Goal: Information Seeking & Learning: Find specific page/section

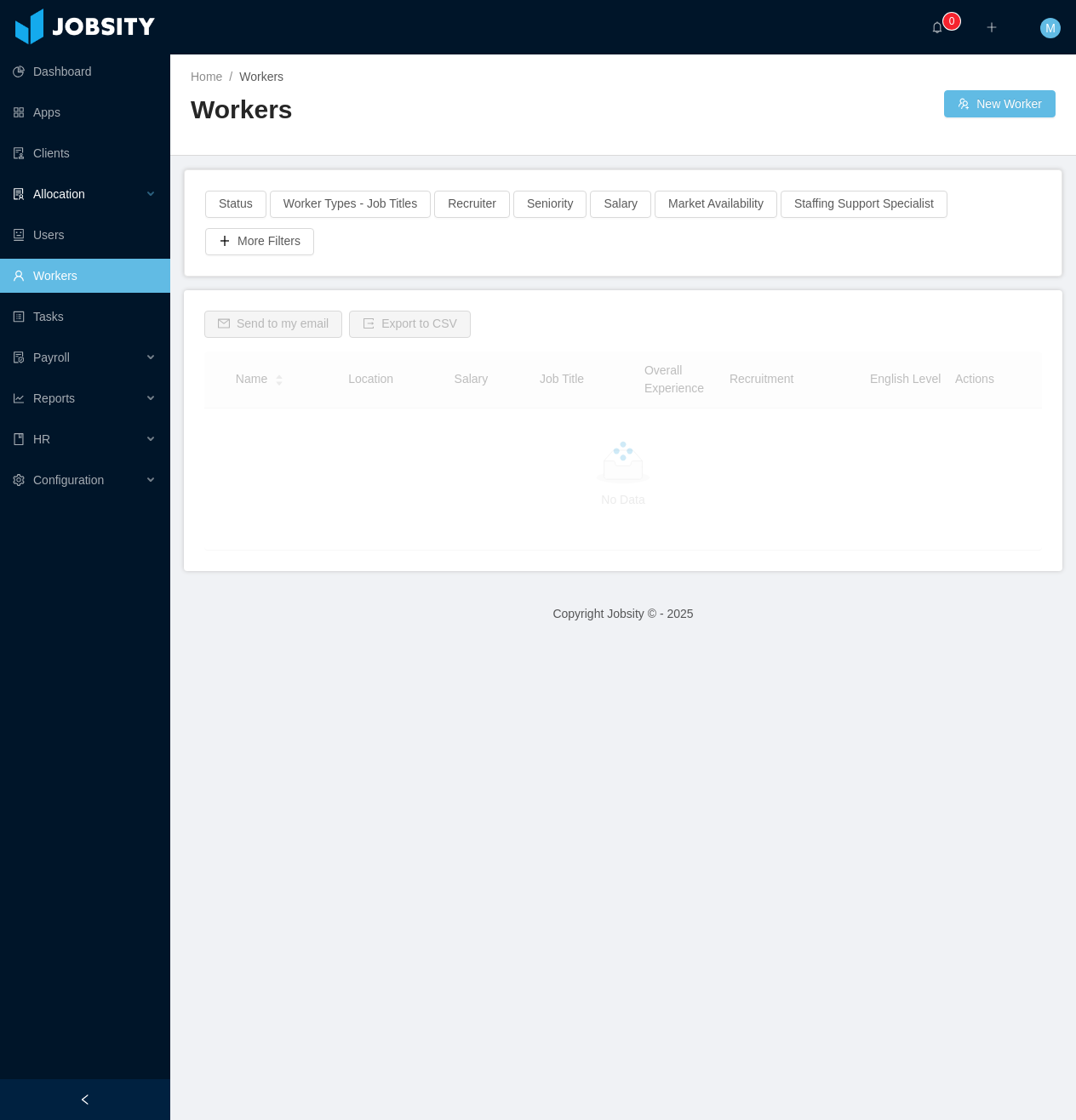
click at [148, 198] on div "Allocation" at bounding box center [85, 193] width 170 height 34
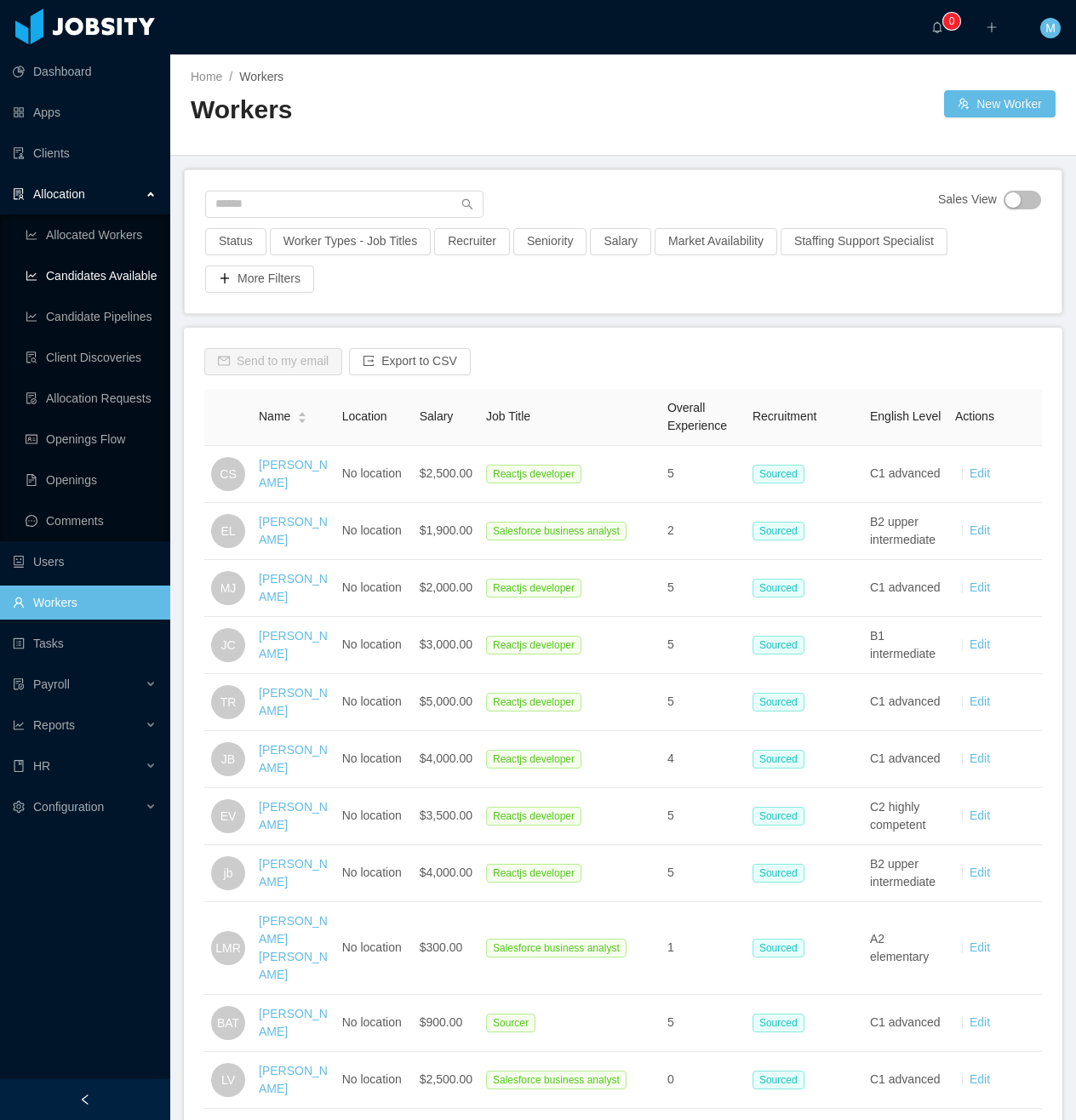
click at [103, 282] on link "Candidates Available" at bounding box center [91, 275] width 131 height 34
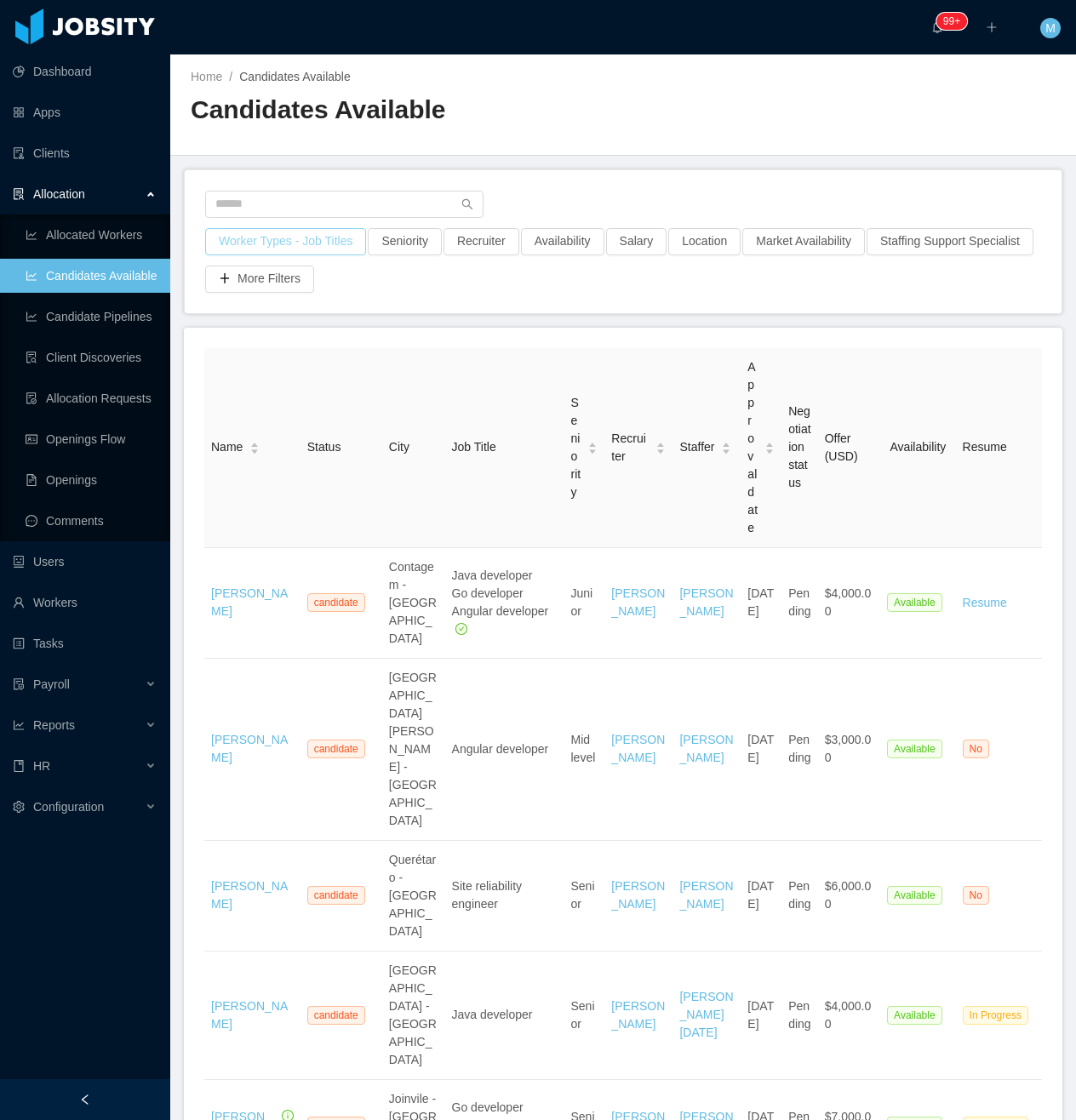
click at [311, 238] on button "Worker Types - Job Titles" at bounding box center [285, 242] width 160 height 27
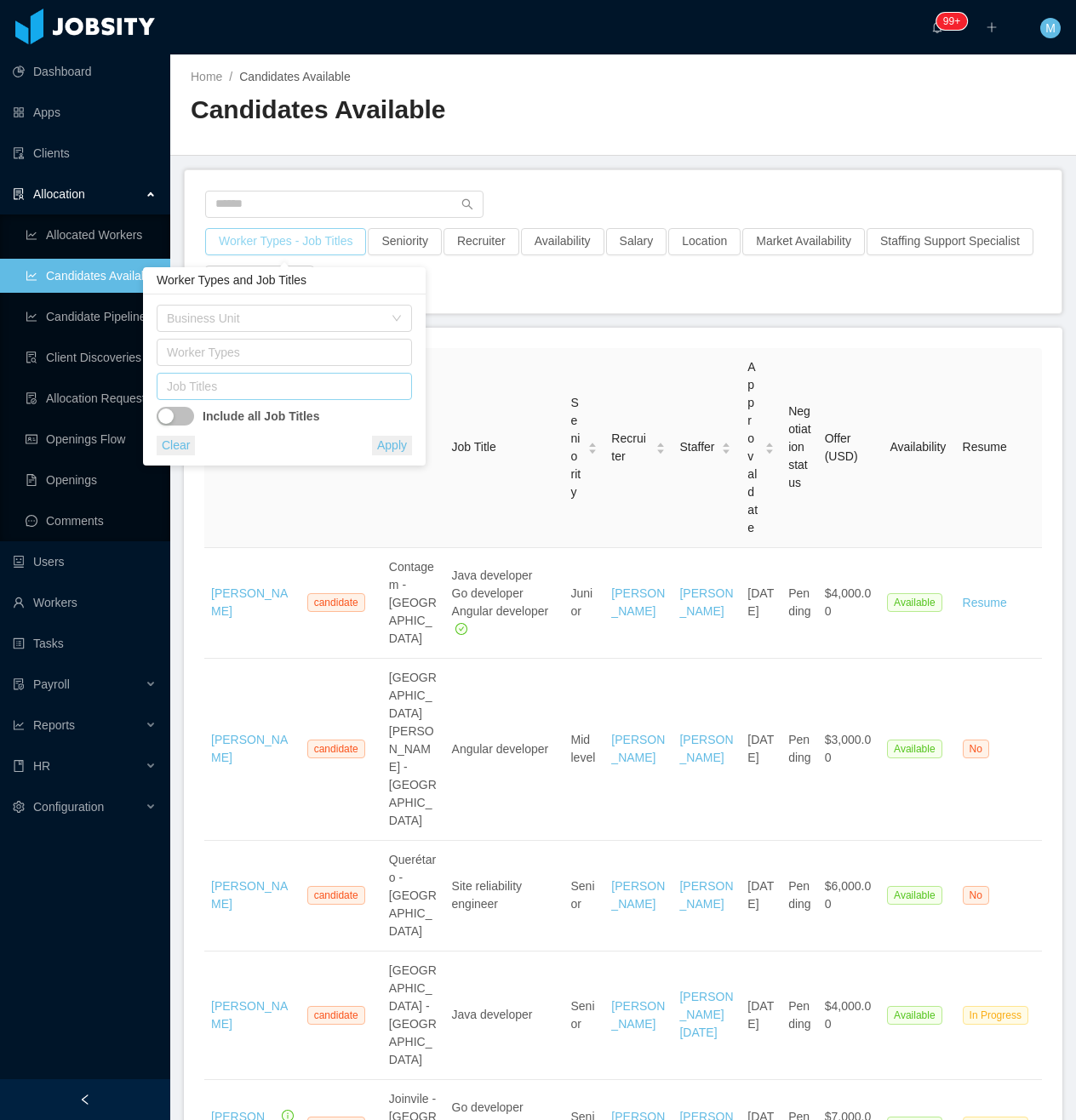
click at [294, 377] on div "Job Titles" at bounding box center [281, 386] width 228 height 17
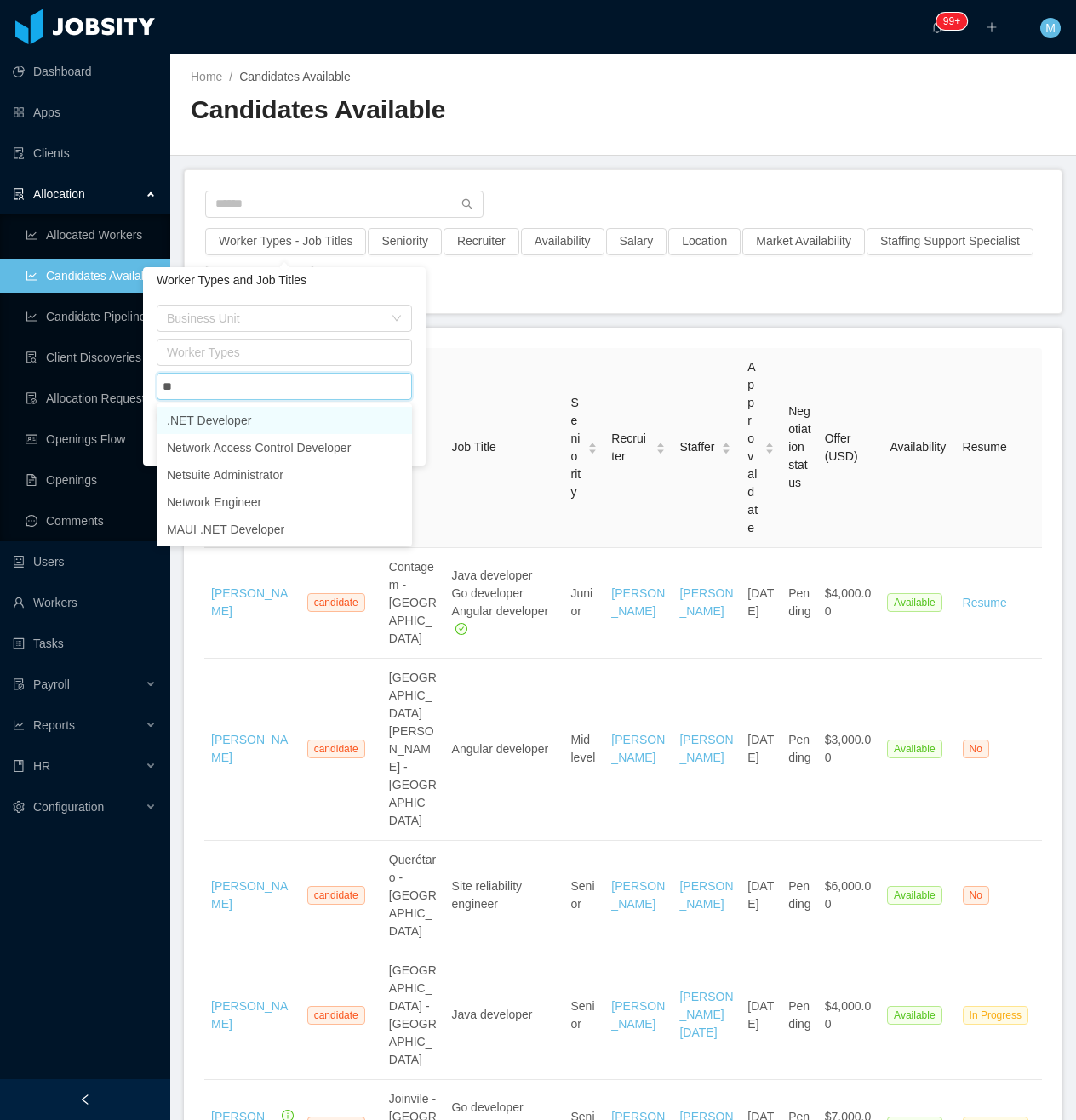
type input "***"
click at [262, 420] on li ".NET Developer" at bounding box center [284, 421] width 256 height 27
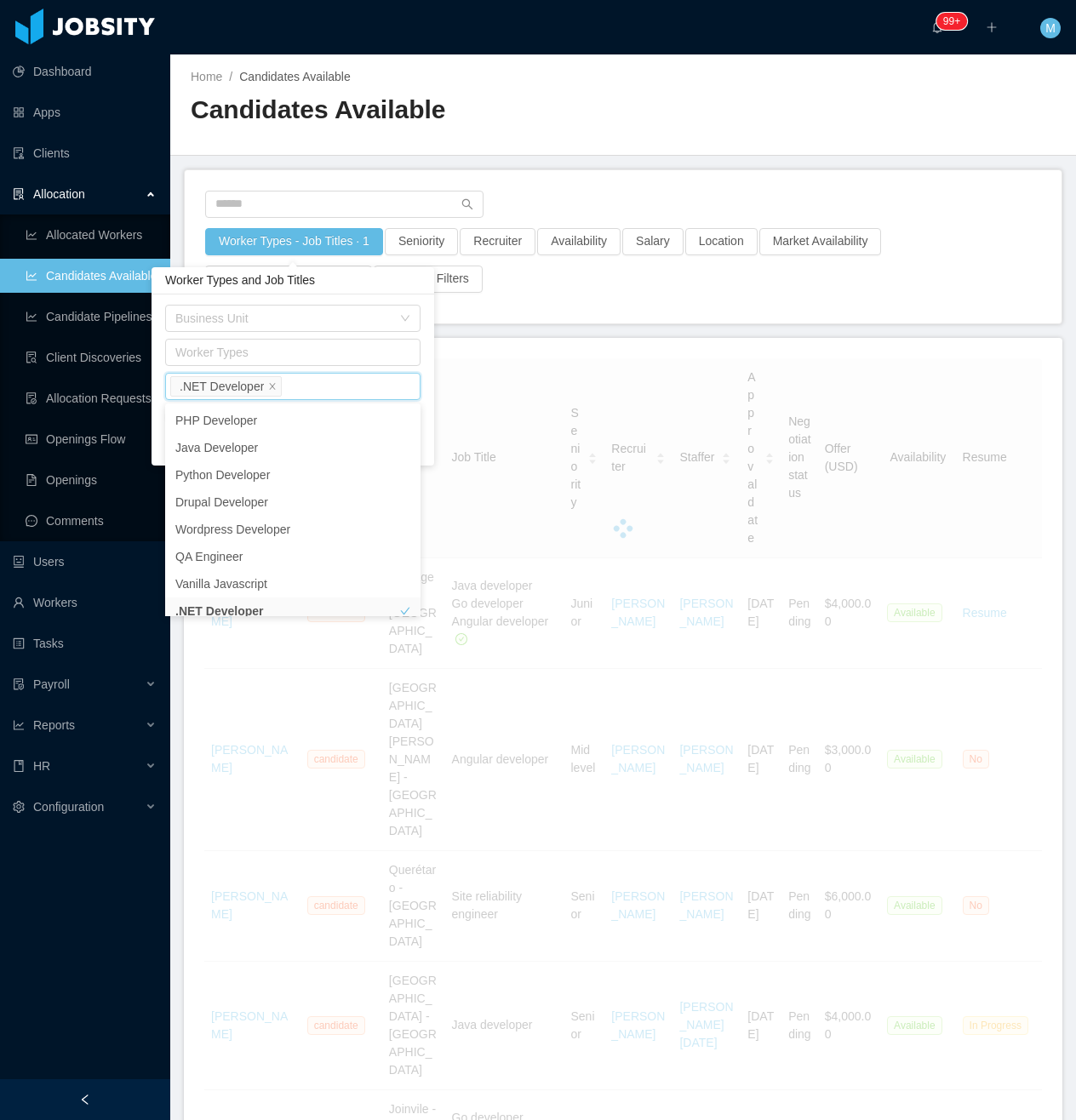
click at [600, 178] on div "Worker Types - Job Titles · 1 Seniority Recruiter Availability Salary Location …" at bounding box center [623, 247] width 877 height 154
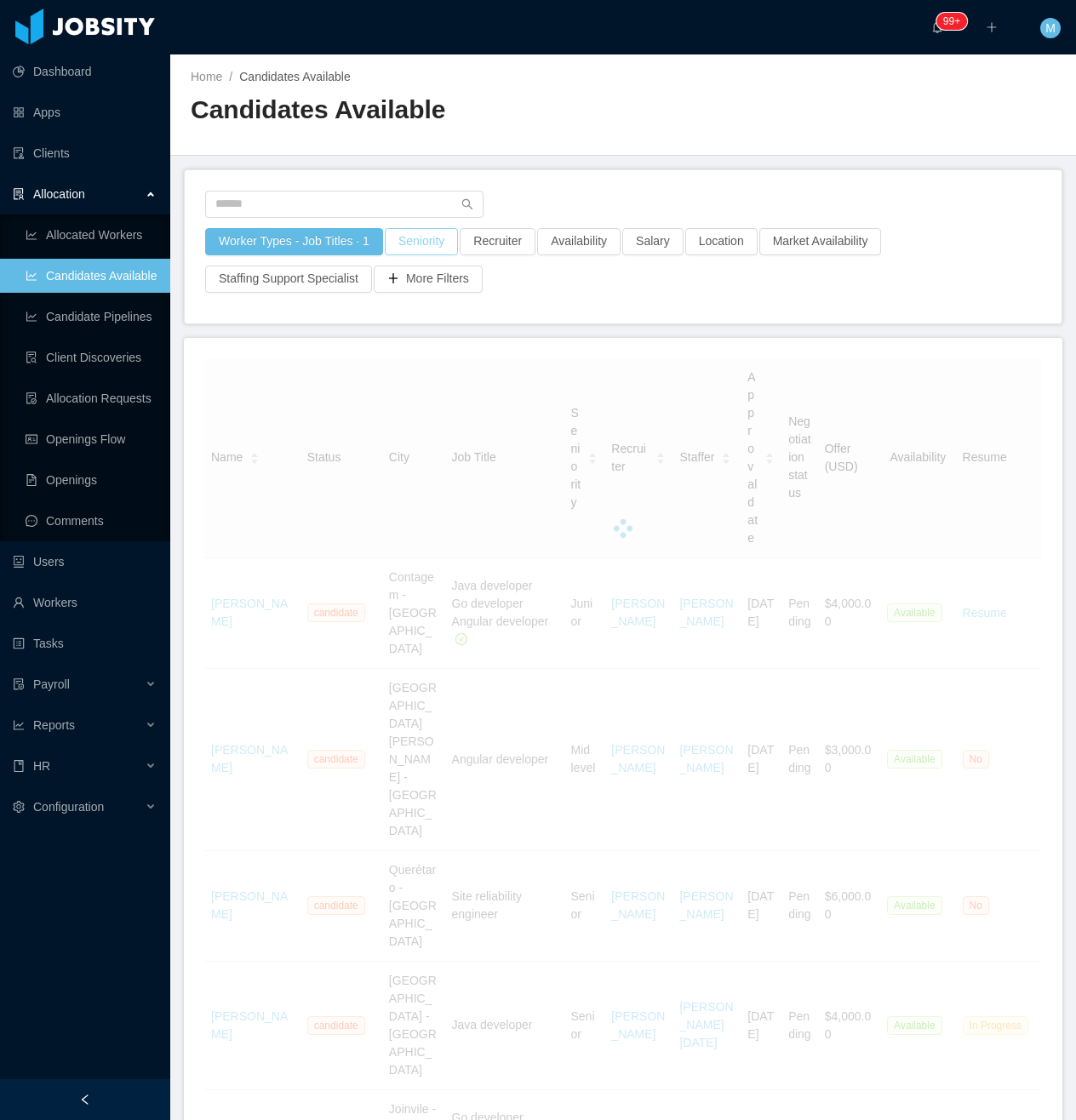
click at [417, 246] on button "Seniority" at bounding box center [422, 242] width 73 height 27
click at [434, 315] on div "Seniorities" at bounding box center [414, 319] width 228 height 17
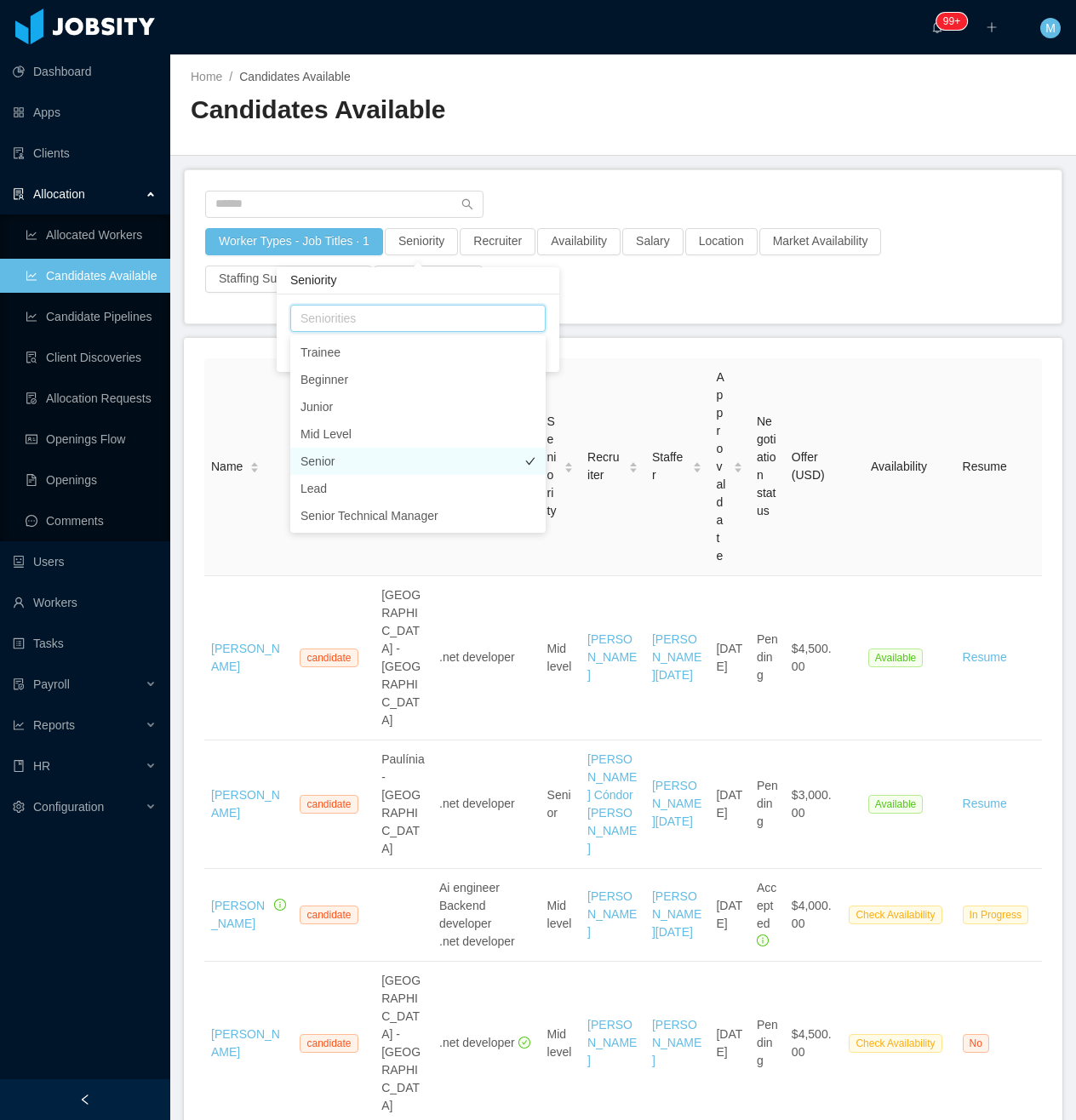
click at [335, 460] on li "Senior" at bounding box center [418, 461] width 256 height 27
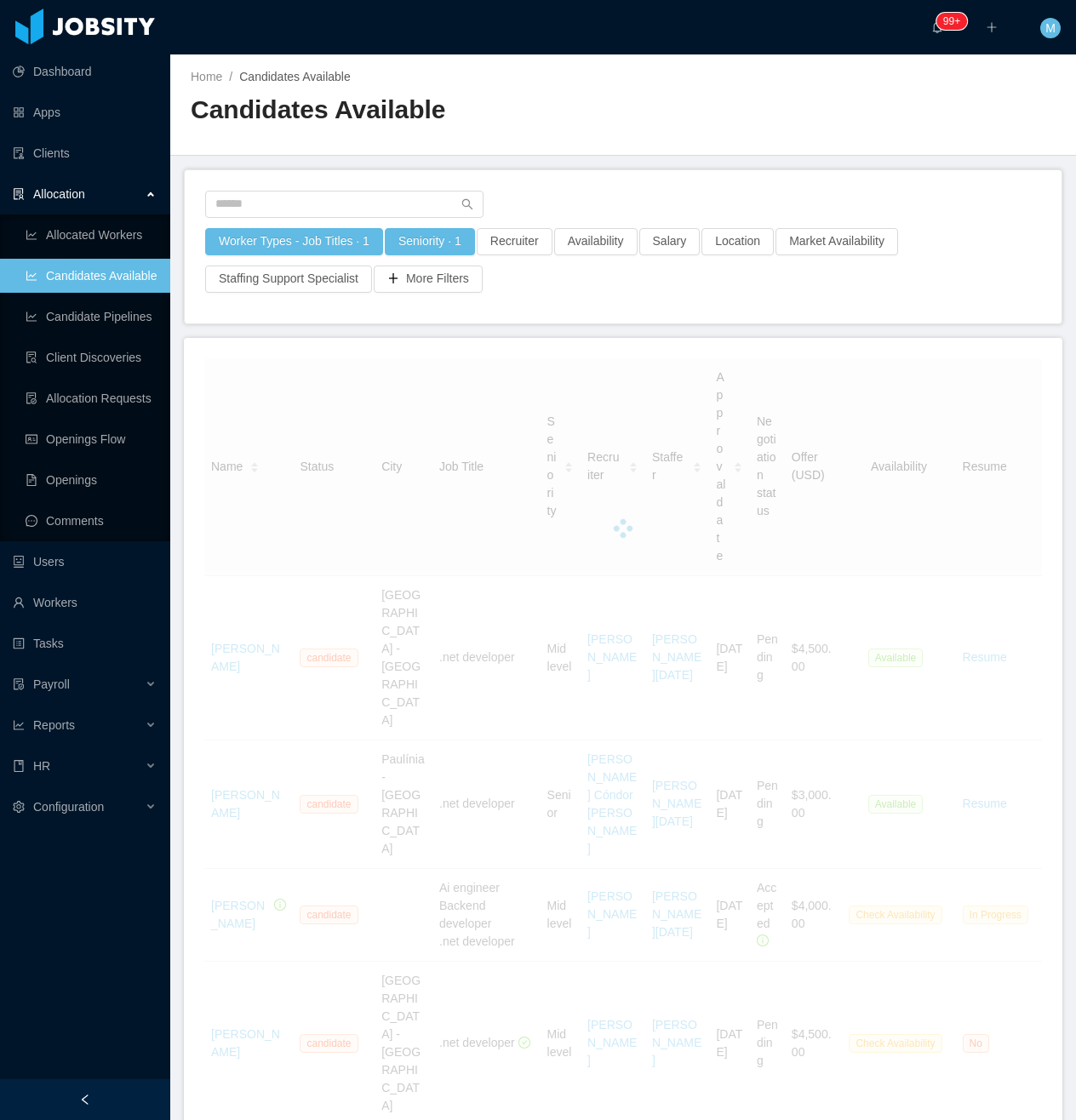
click at [545, 203] on div at bounding box center [624, 209] width 836 height 37
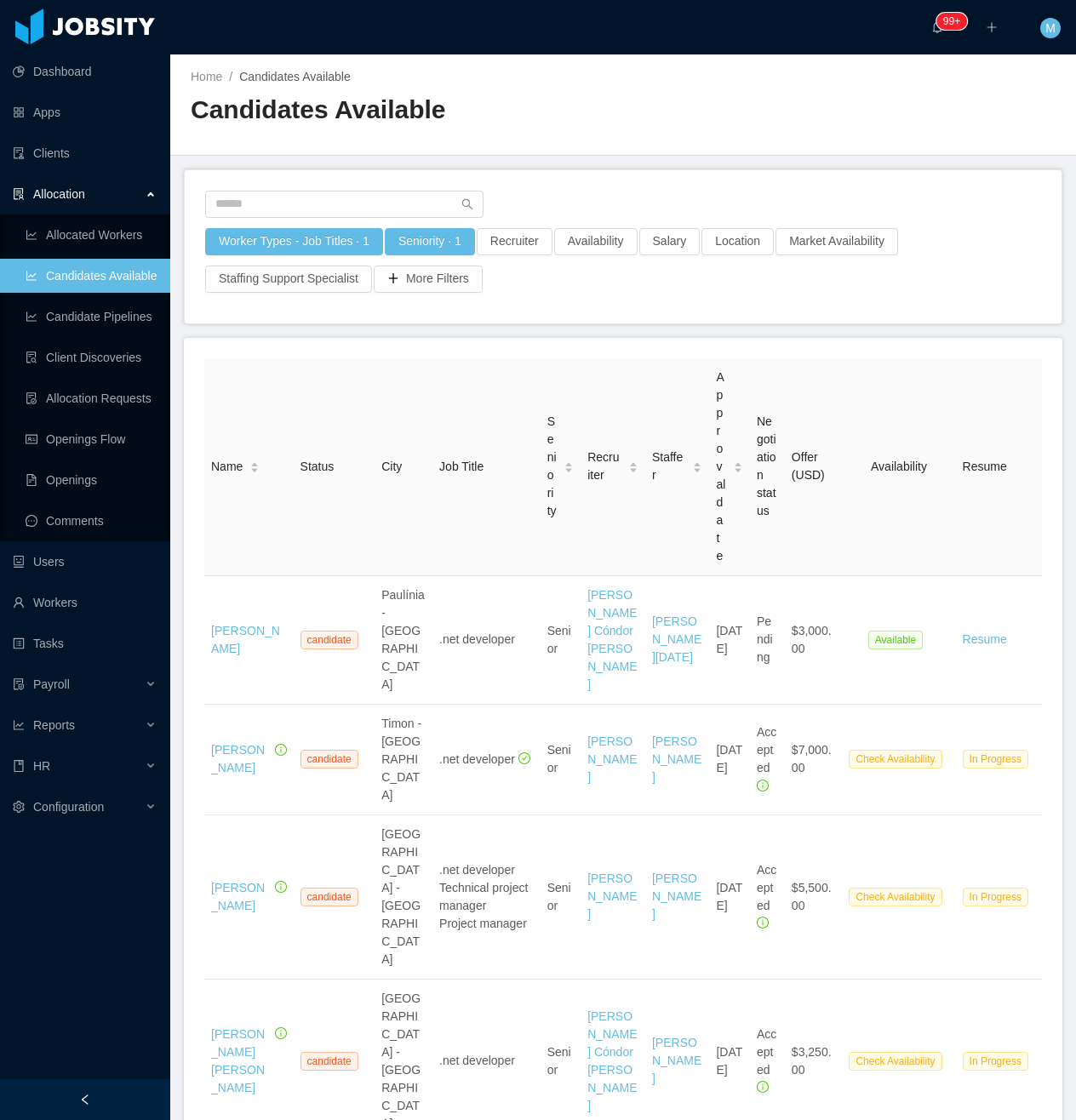
drag, startPoint x: 88, startPoint y: 1098, endPoint x: 93, endPoint y: 1027, distance: 71.2
click at [86, 1098] on icon "icon: left" at bounding box center [85, 1100] width 12 height 12
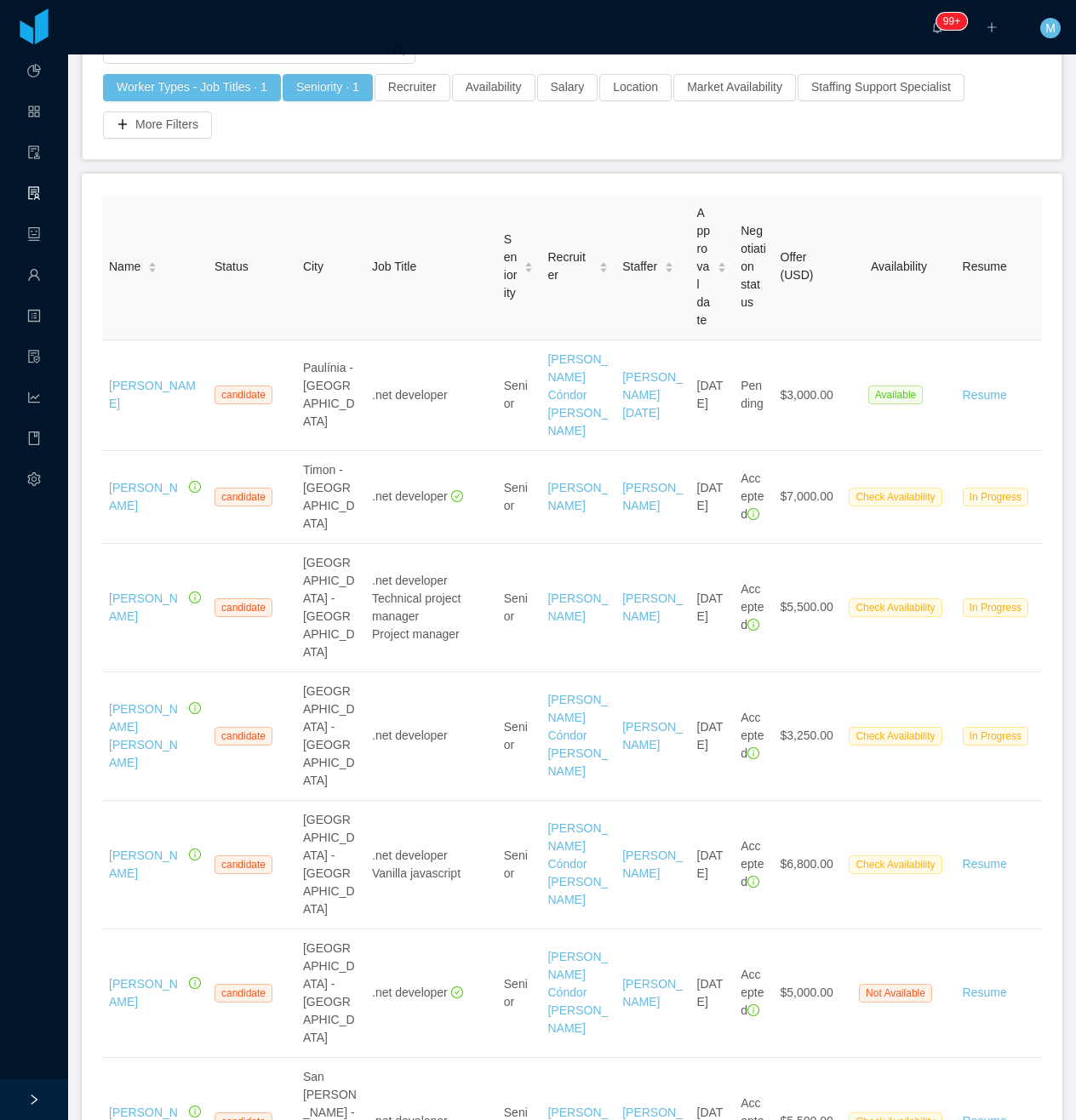
scroll to position [113, 0]
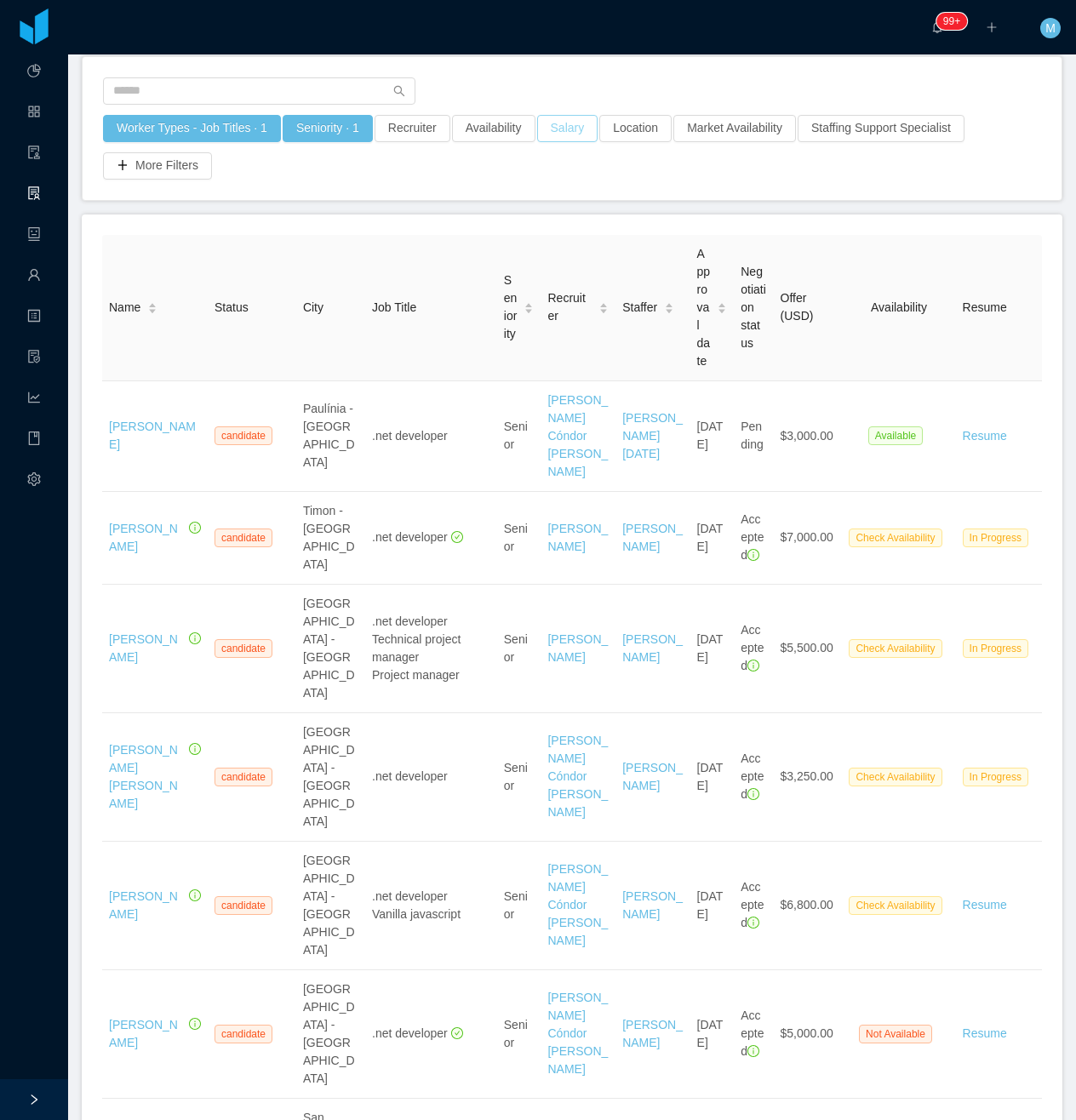
click at [557, 131] on button "Salary" at bounding box center [568, 129] width 61 height 27
drag, startPoint x: 557, startPoint y: 69, endPoint x: 552, endPoint y: 79, distance: 11.2
click at [557, 71] on div "Worker Types - Job Titles · 1 Seniority · 1 Recruiter Availability Salary Locat…" at bounding box center [572, 128] width 979 height 143
click at [477, 134] on button "Availability" at bounding box center [494, 129] width 84 height 27
click at [495, 206] on div "Select one" at bounding box center [484, 205] width 228 height 17
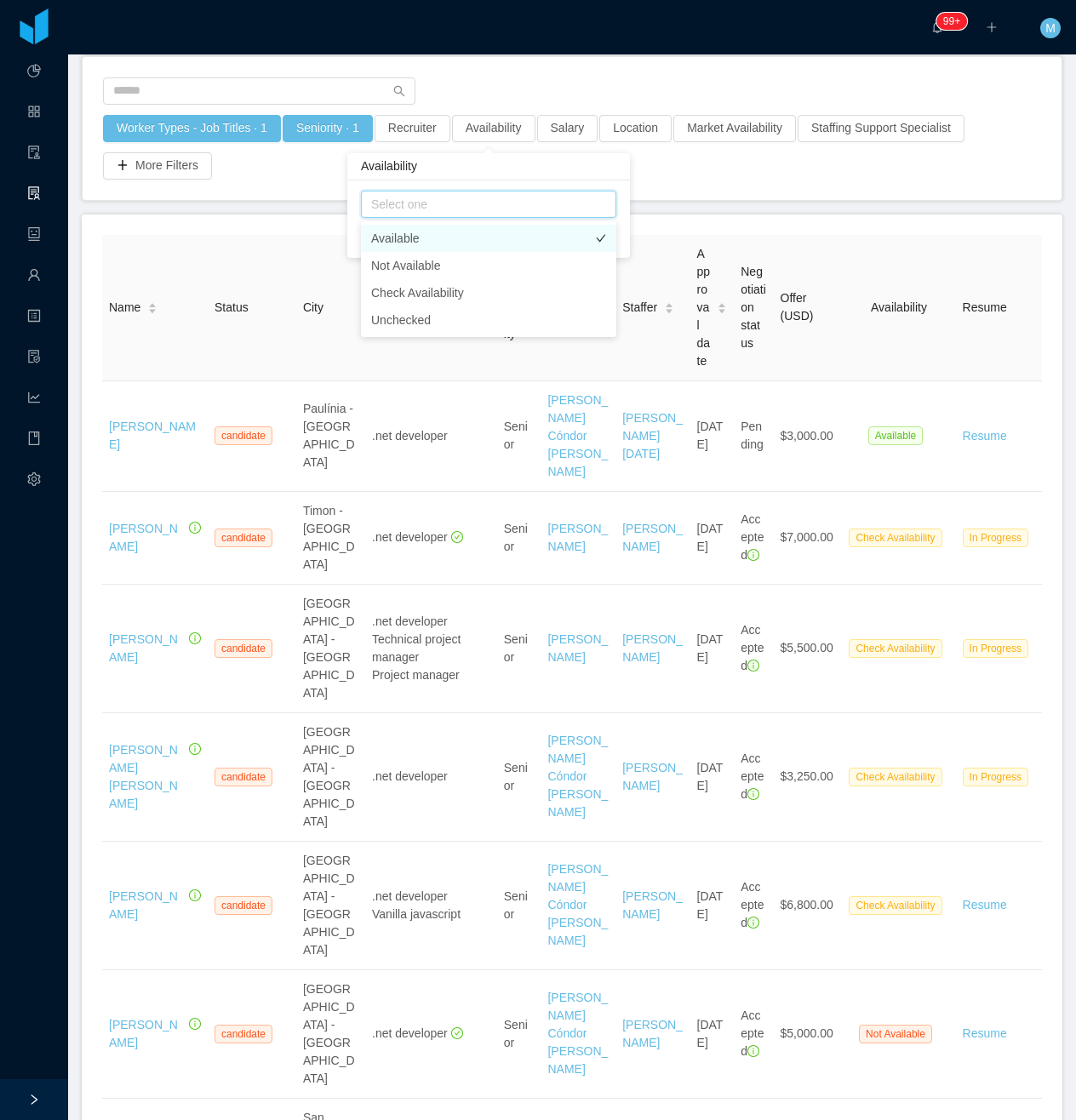
click at [410, 243] on li "Available" at bounding box center [489, 238] width 256 height 27
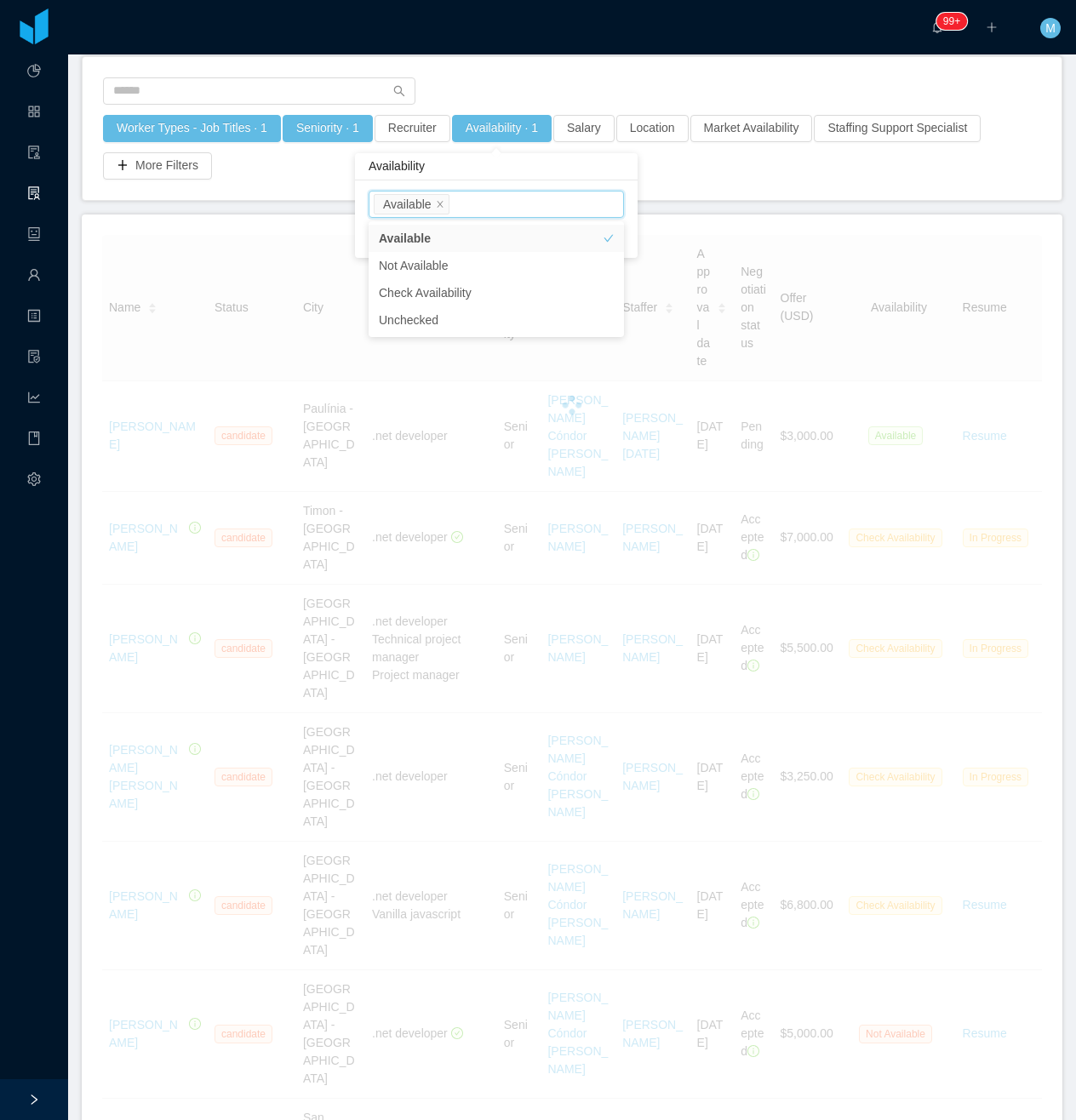
click at [901, 196] on div "Worker Types - Job Titles · 1 Seniority · 1 Recruiter Availability · 1 Salary L…" at bounding box center [572, 128] width 979 height 143
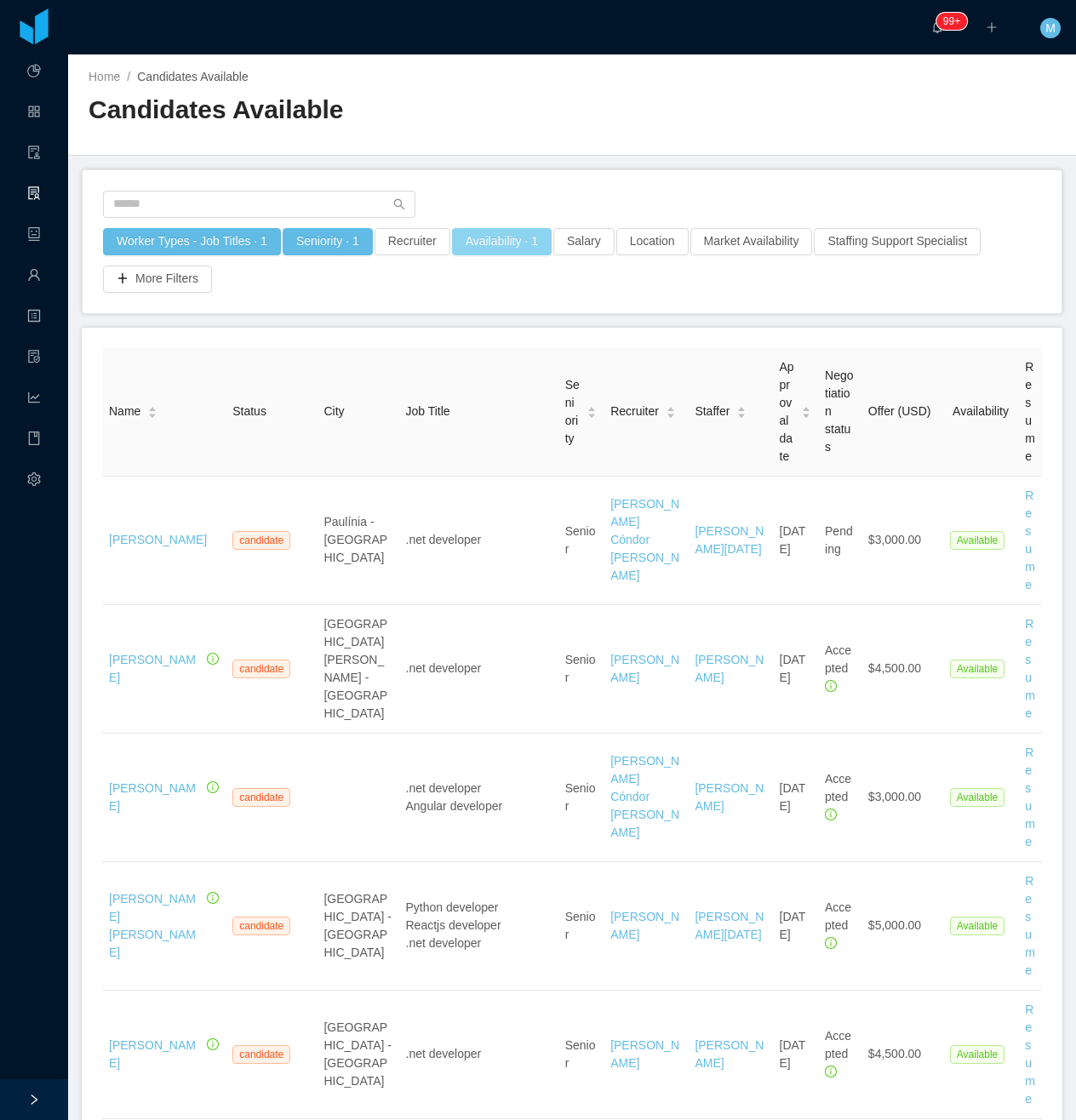
drag, startPoint x: 509, startPoint y: 250, endPoint x: 508, endPoint y: 271, distance: 21.0
click at [509, 250] on button "Availability · 1" at bounding box center [502, 242] width 100 height 27
click at [514, 318] on div "Select one Available" at bounding box center [494, 318] width 240 height 26
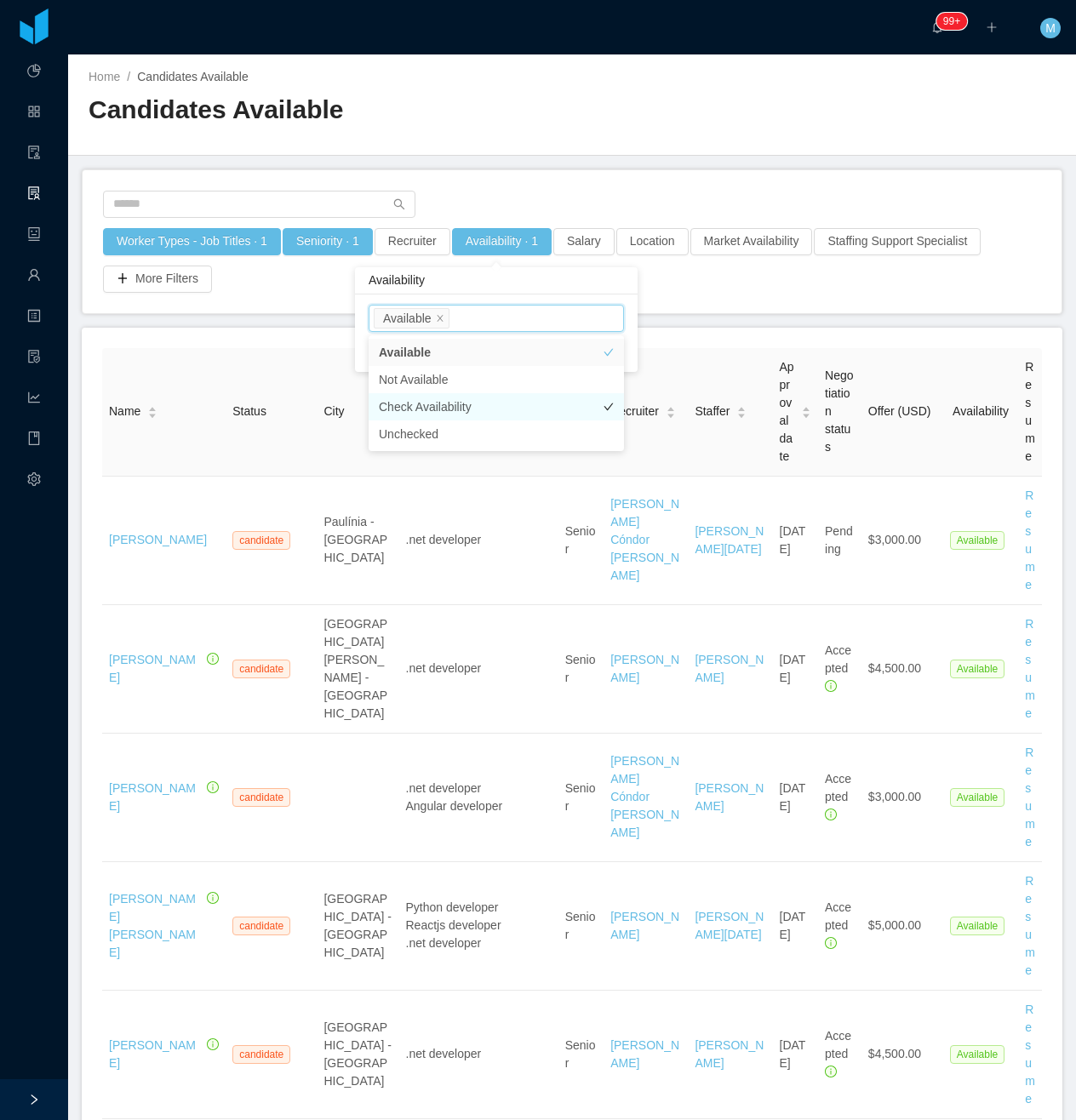
click at [430, 403] on li "Check Availability" at bounding box center [497, 406] width 256 height 27
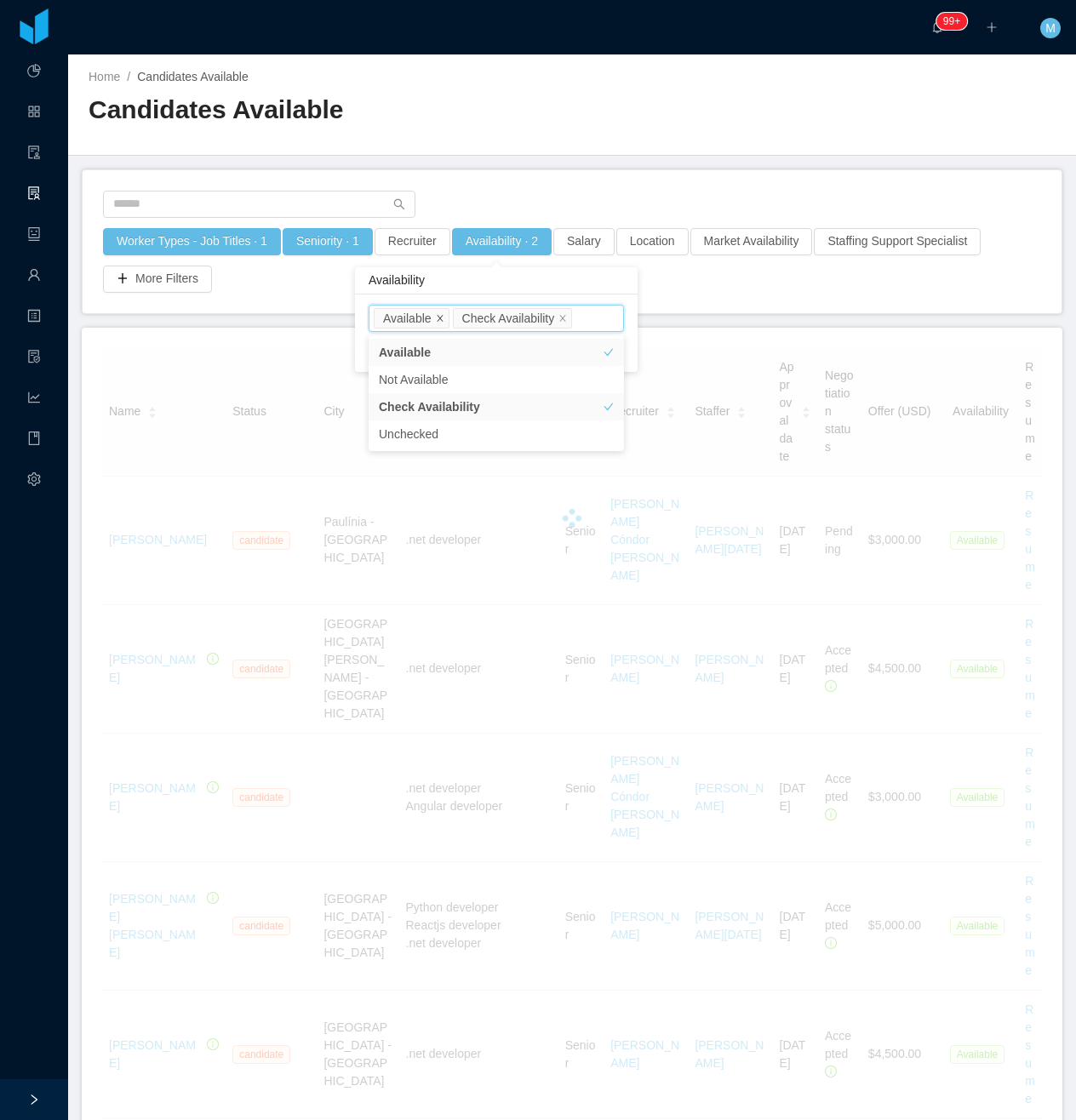
click at [443, 317] on icon "icon: close" at bounding box center [440, 318] width 9 height 9
drag, startPoint x: 571, startPoint y: 163, endPoint x: 651, endPoint y: 28, distance: 156.9
click at [571, 161] on main "Home / Candidates Available / Candidates Available Worker Types - Job Titles · …" at bounding box center [572, 588] width 1008 height 1066
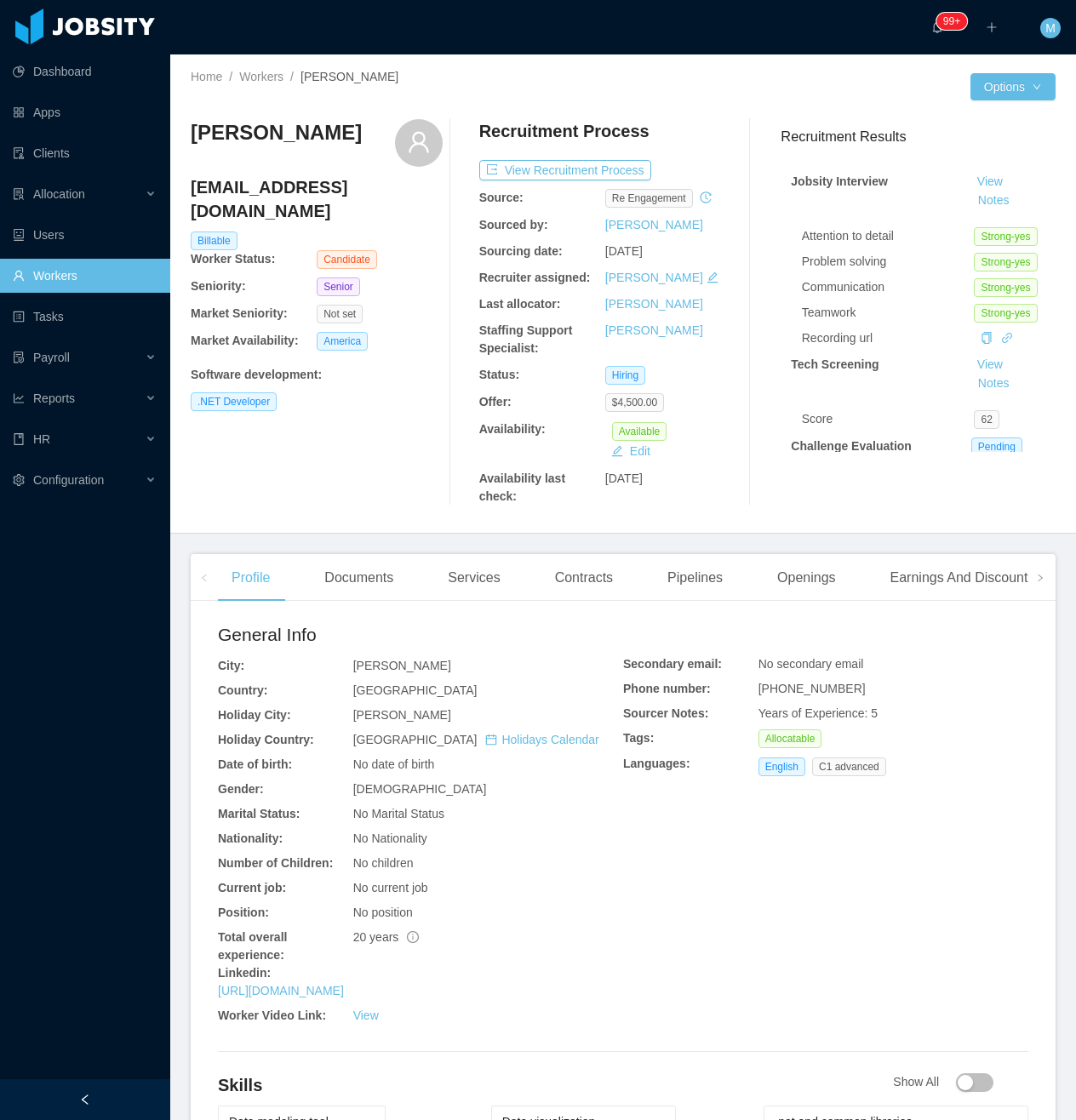
click at [96, 1102] on div at bounding box center [85, 1100] width 170 height 41
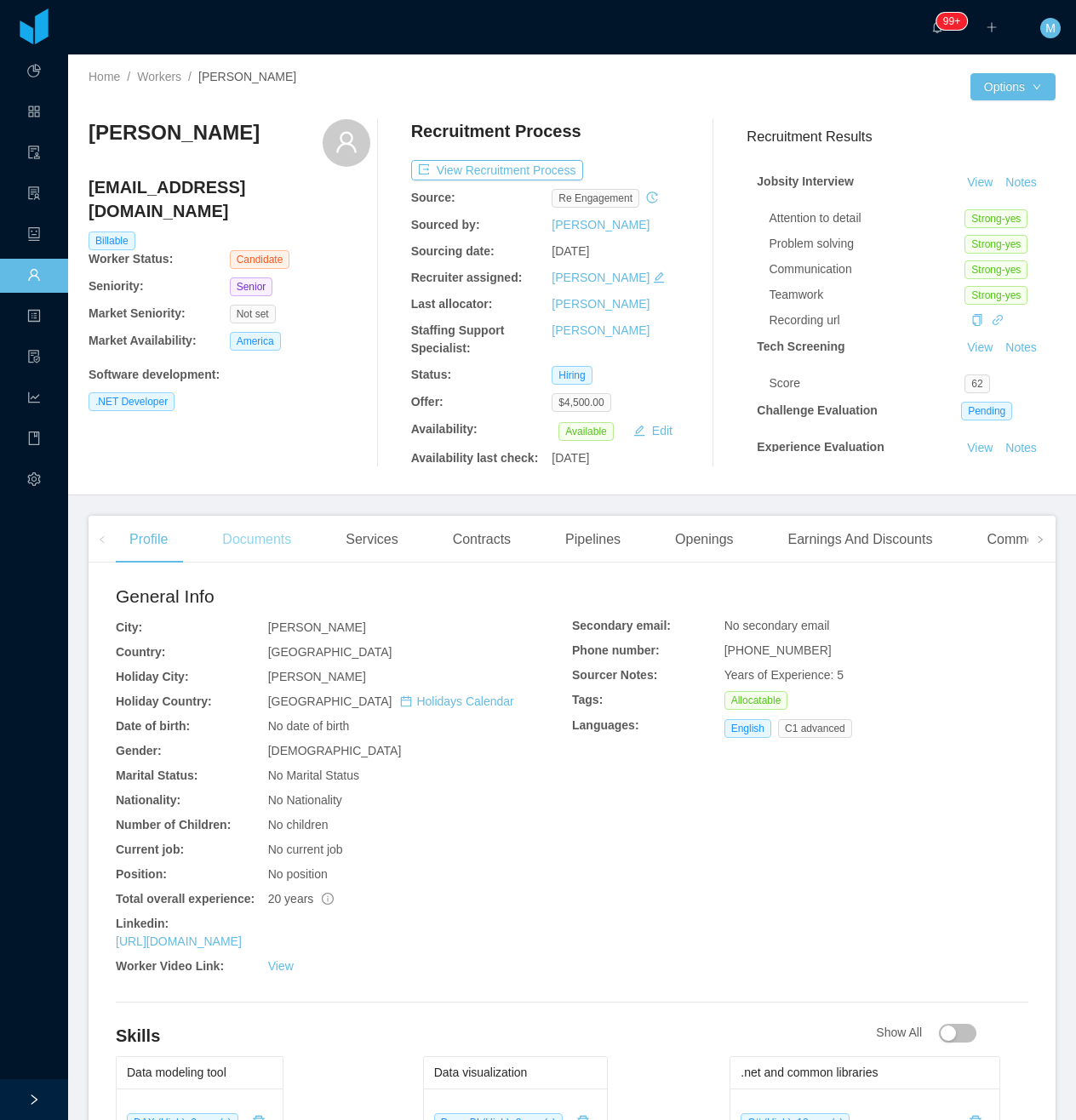
click at [276, 560] on div "Documents" at bounding box center [257, 540] width 96 height 48
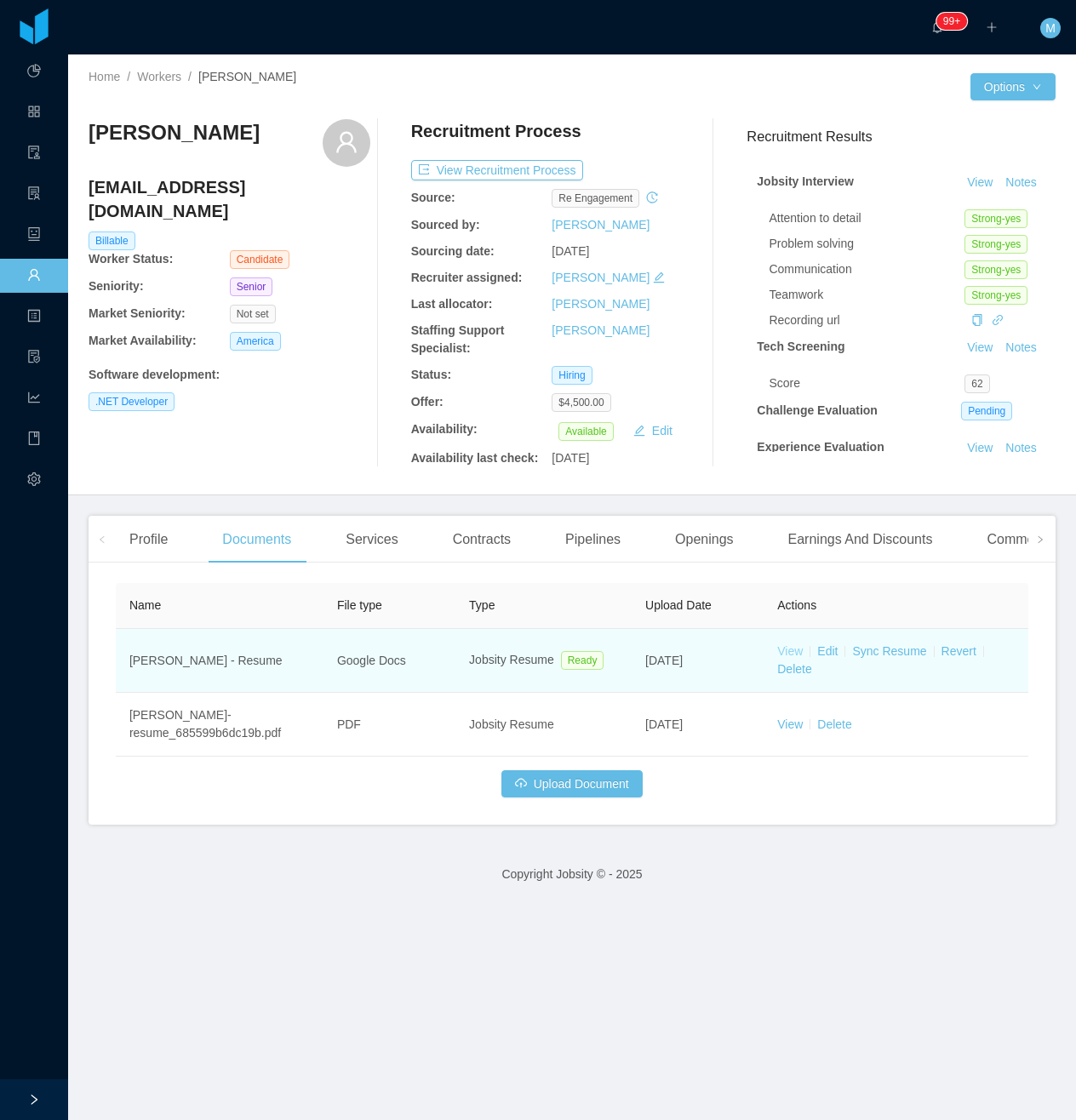
click at [778, 648] on link "View" at bounding box center [791, 651] width 26 height 13
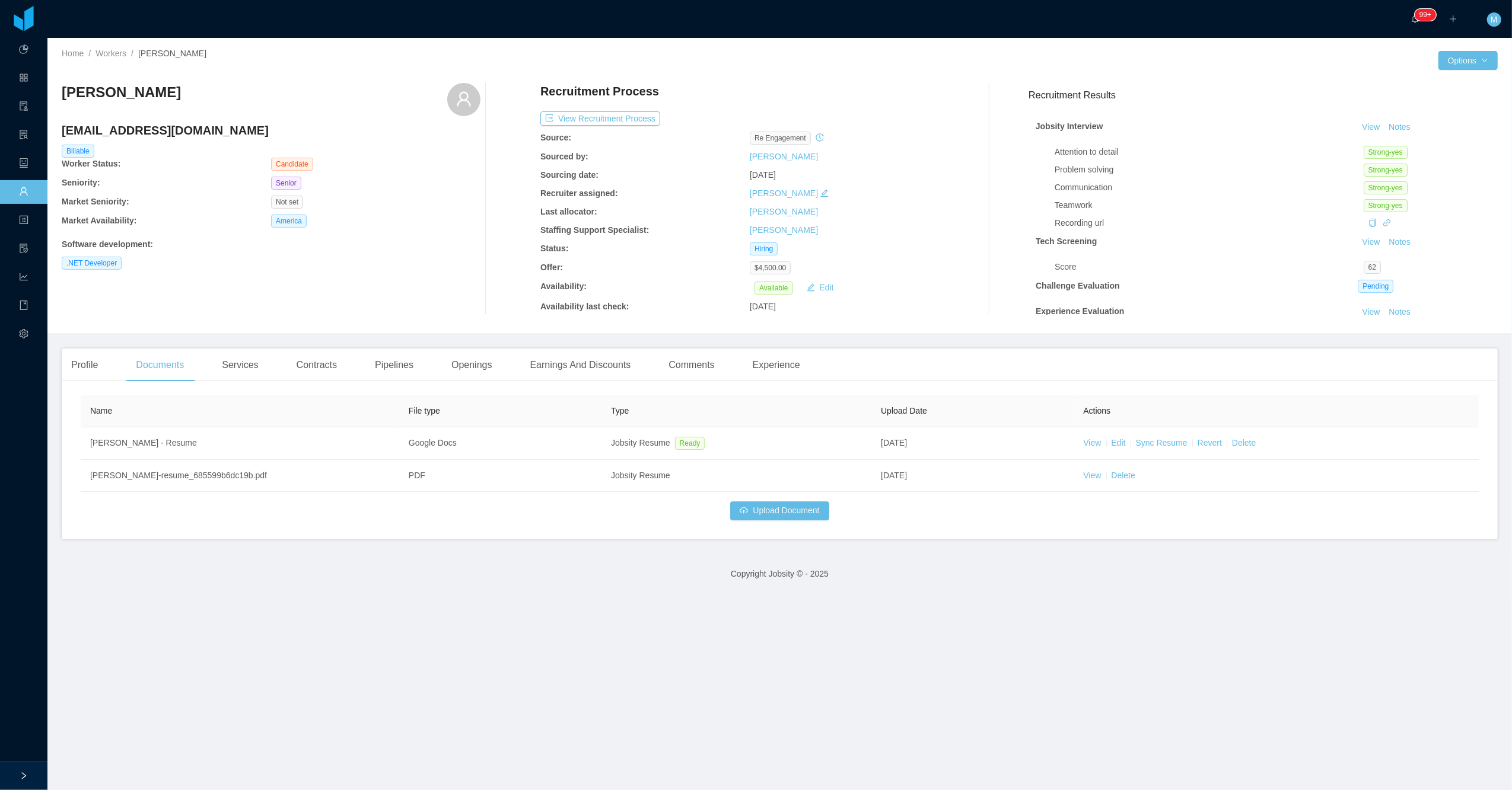
click at [451, 288] on div "Boadil Jones Luis boadiljones@gmail.com Billable Worker Status: Candidate Senio…" at bounding box center [271, 199] width 419 height 232
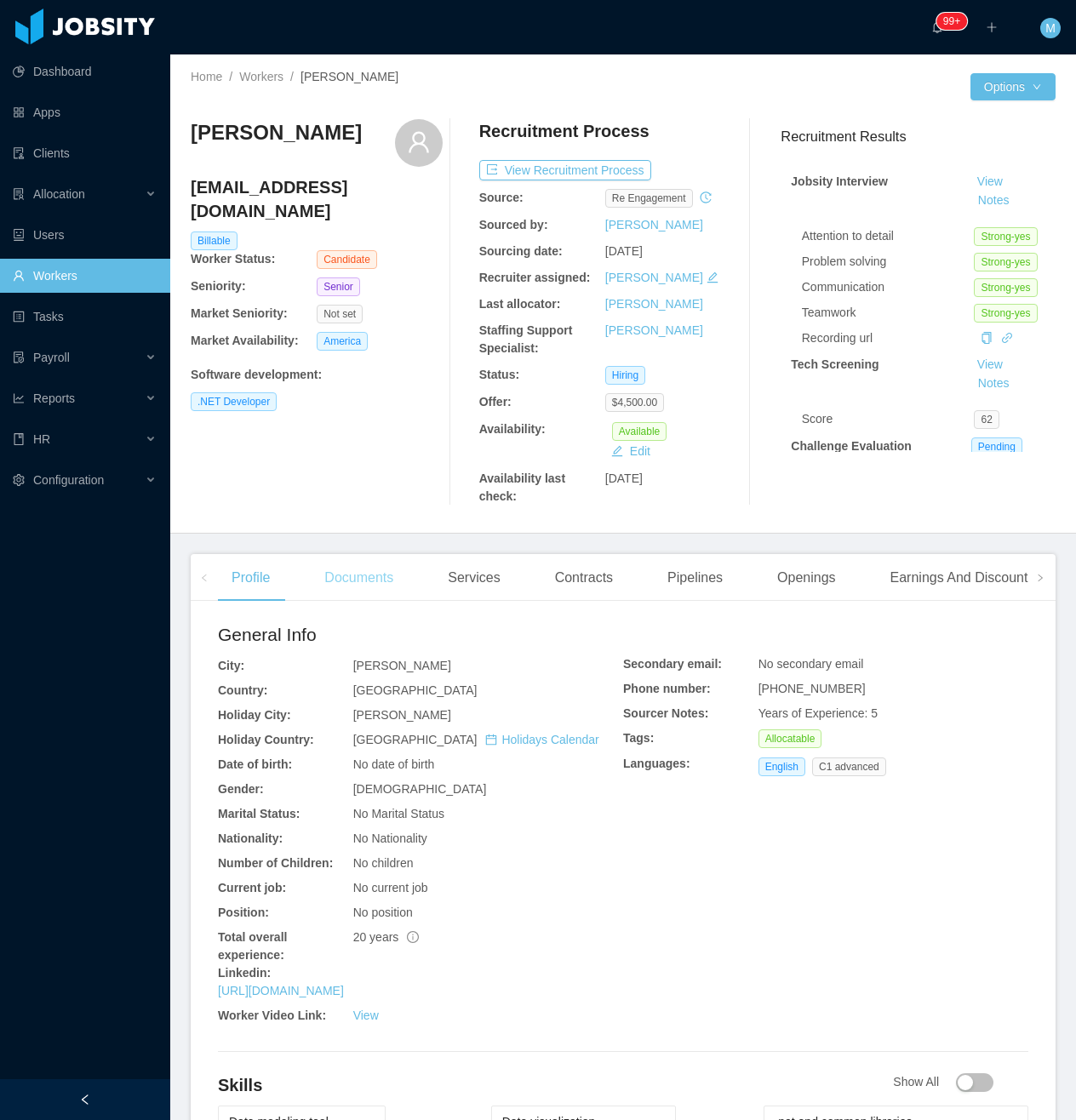
click at [345, 572] on div "Documents" at bounding box center [358, 578] width 96 height 48
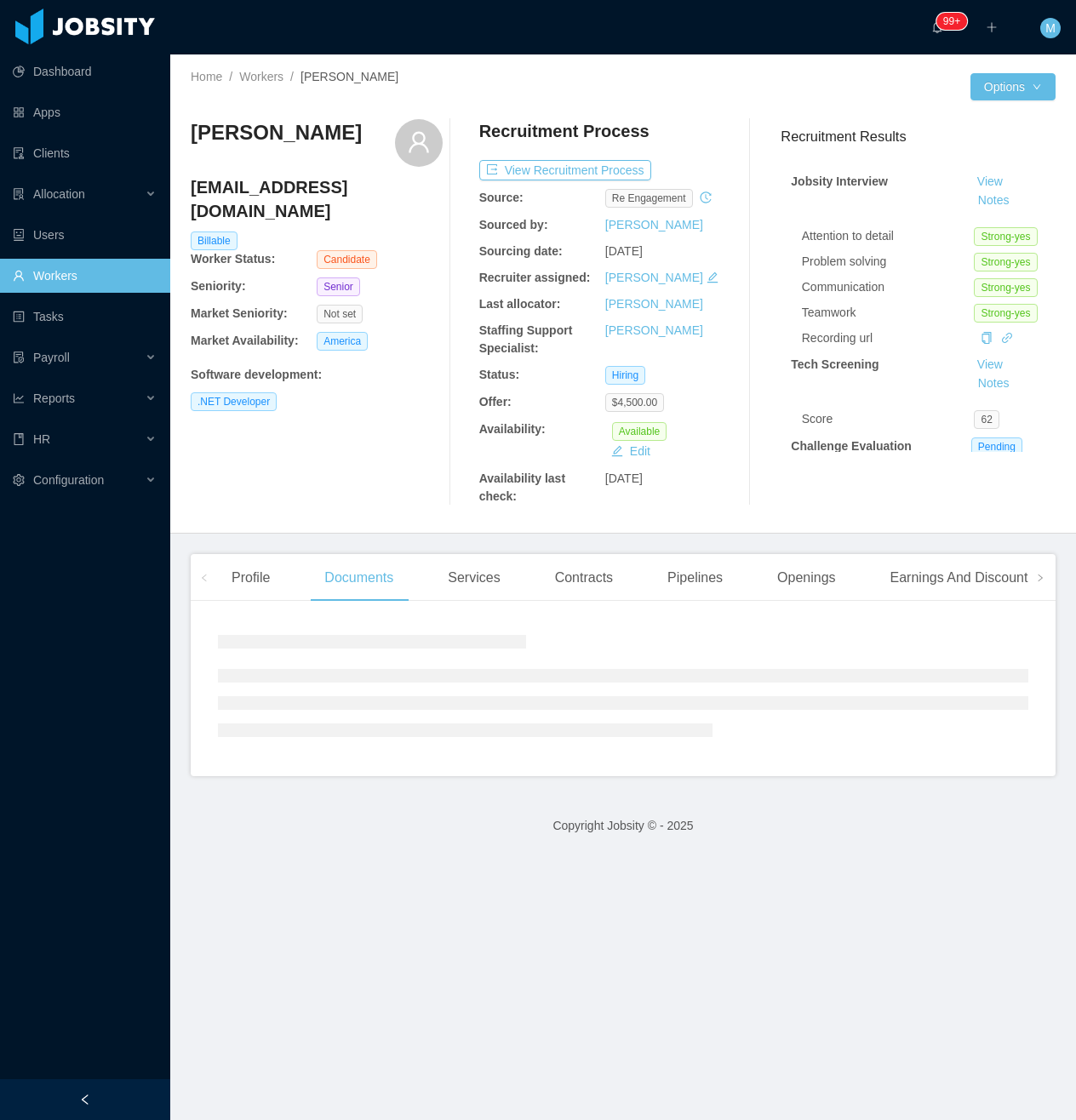
click at [89, 1108] on div at bounding box center [85, 1100] width 170 height 41
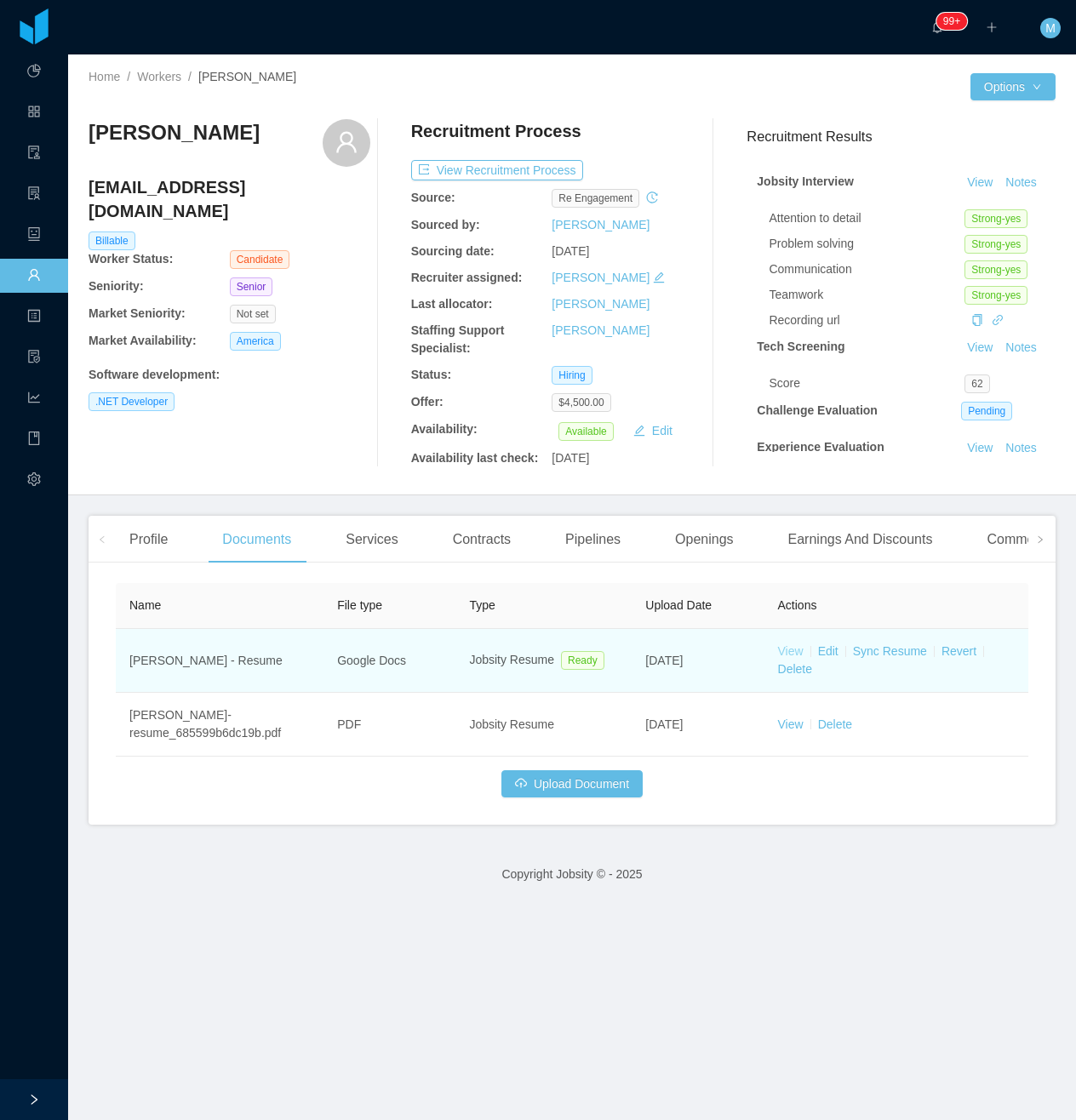
click at [784, 645] on td "View Edit Sync Resume Revert Delete" at bounding box center [896, 661] width 264 height 63
click at [781, 648] on link "View" at bounding box center [791, 651] width 26 height 13
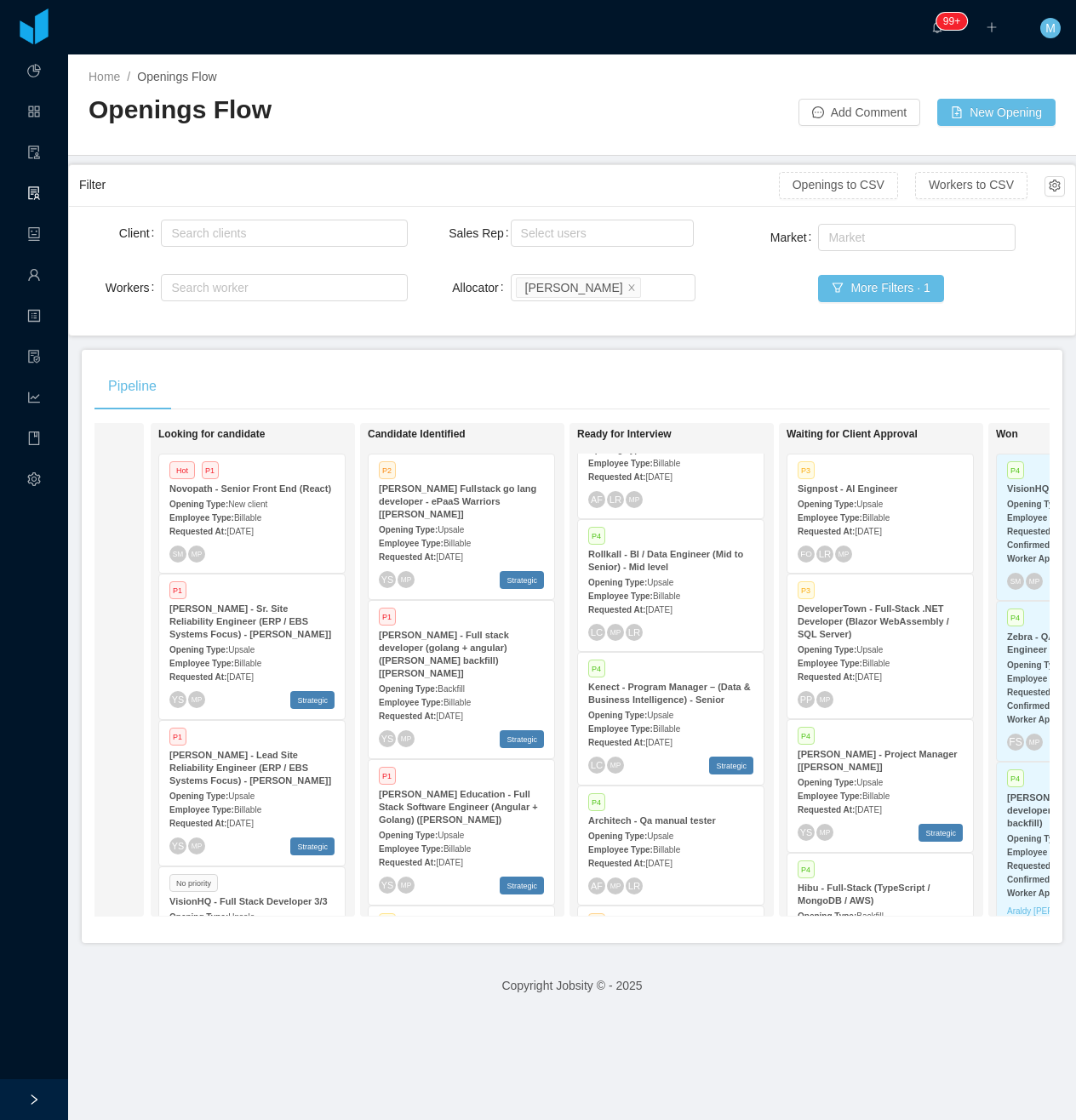
scroll to position [45, 0]
